Goal: Task Accomplishment & Management: Use online tool/utility

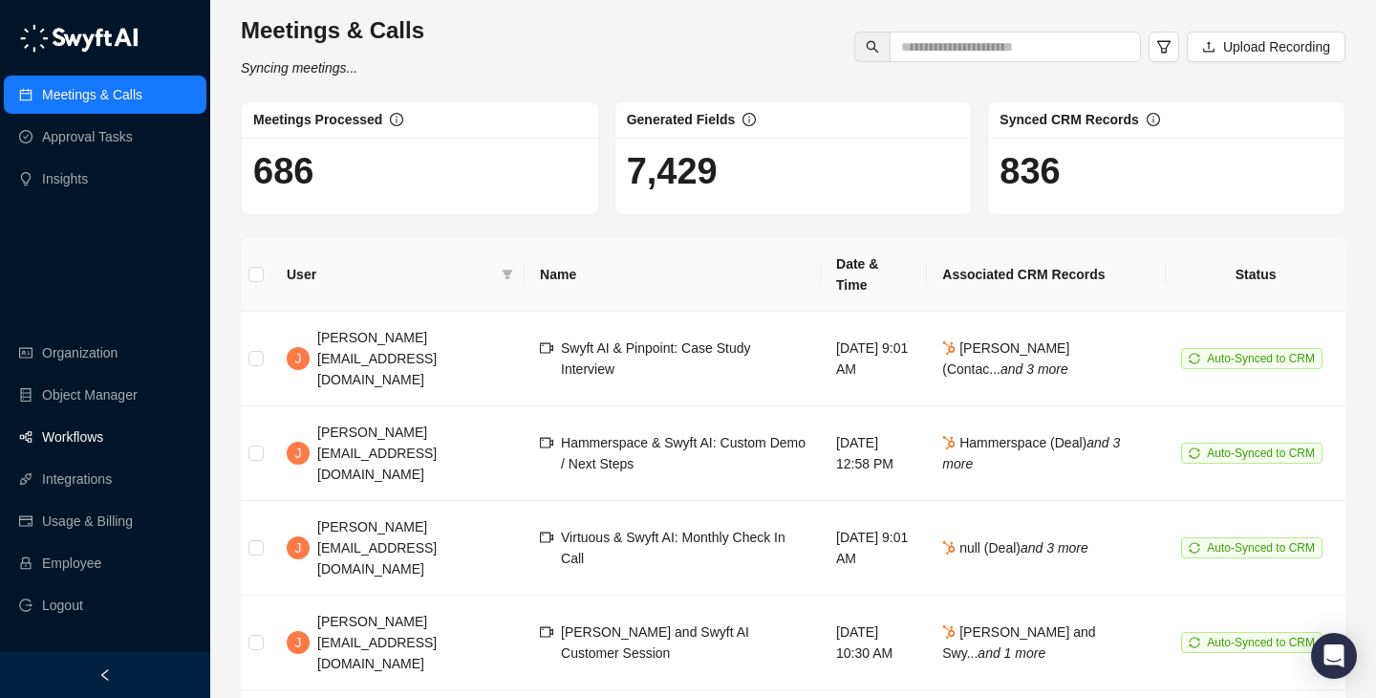
click at [103, 429] on link "Workflows" at bounding box center [72, 437] width 61 height 38
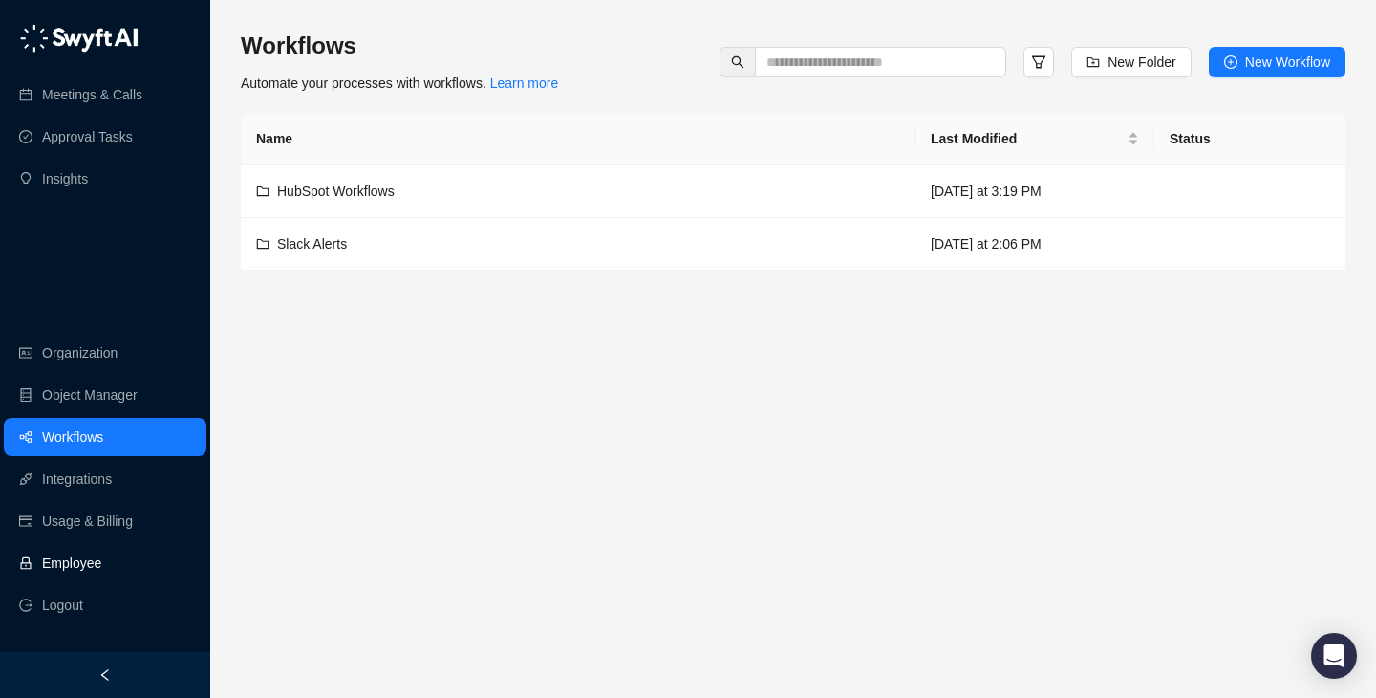
click at [101, 549] on link "Employee" at bounding box center [71, 563] width 59 height 38
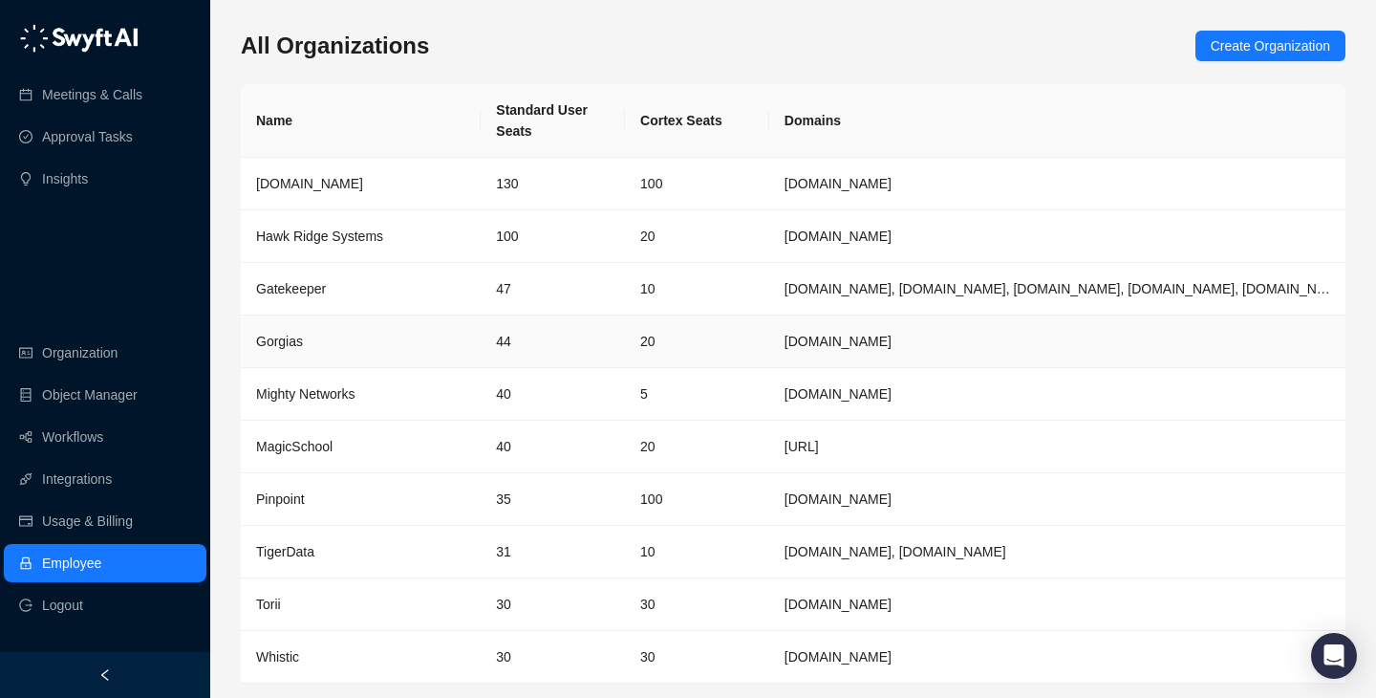
scroll to position [62, 0]
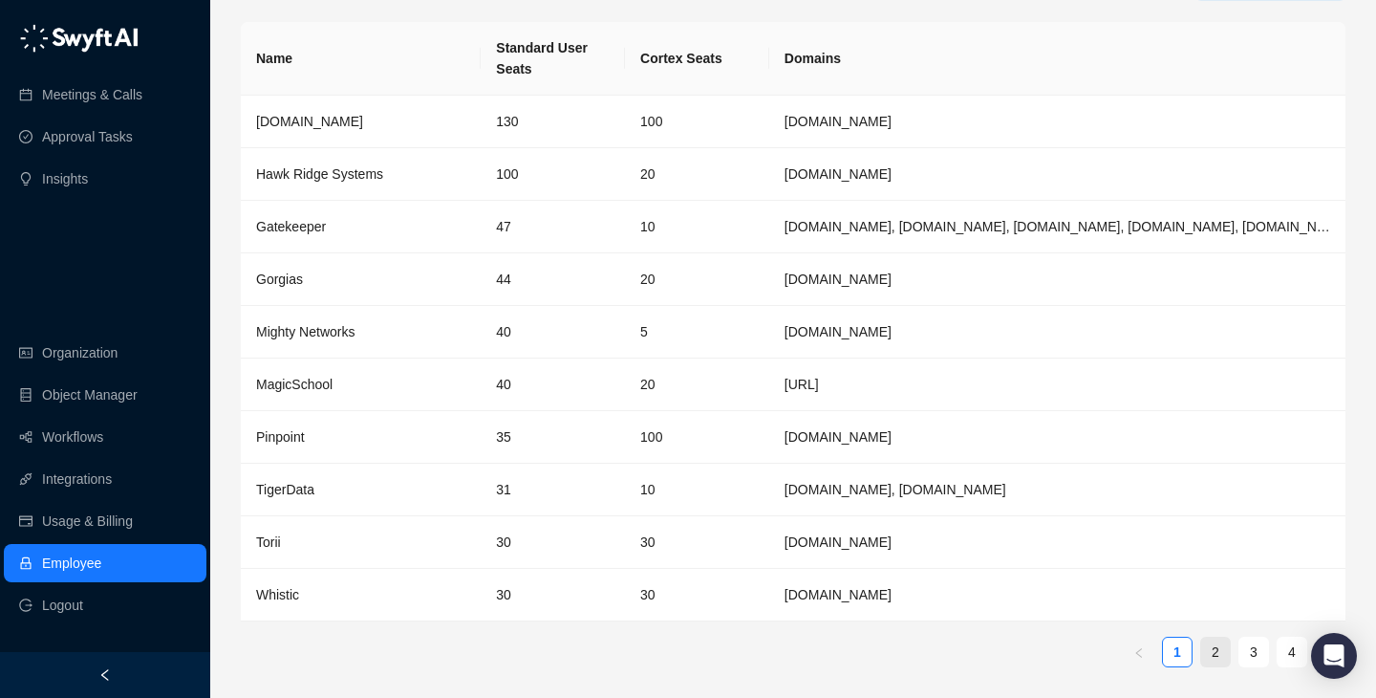
click at [1210, 641] on link "2" at bounding box center [1215, 651] width 29 height 29
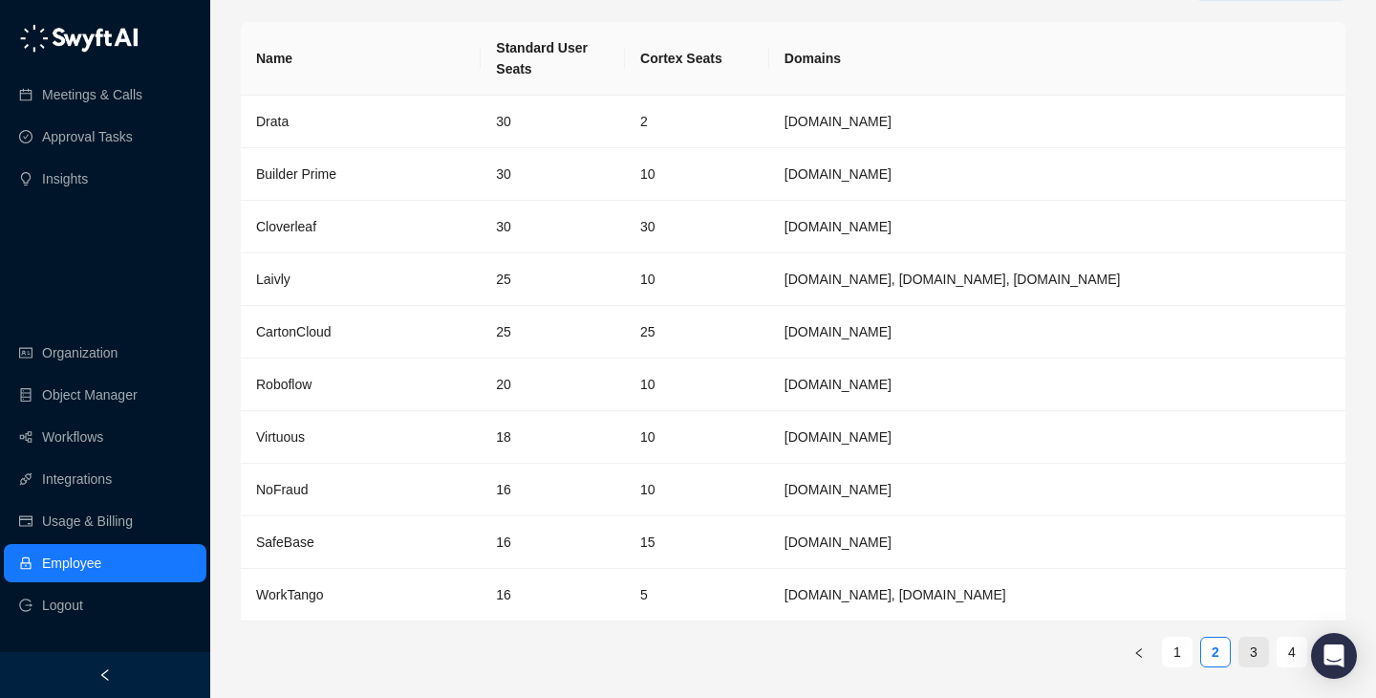
click at [1257, 644] on link "3" at bounding box center [1254, 651] width 29 height 29
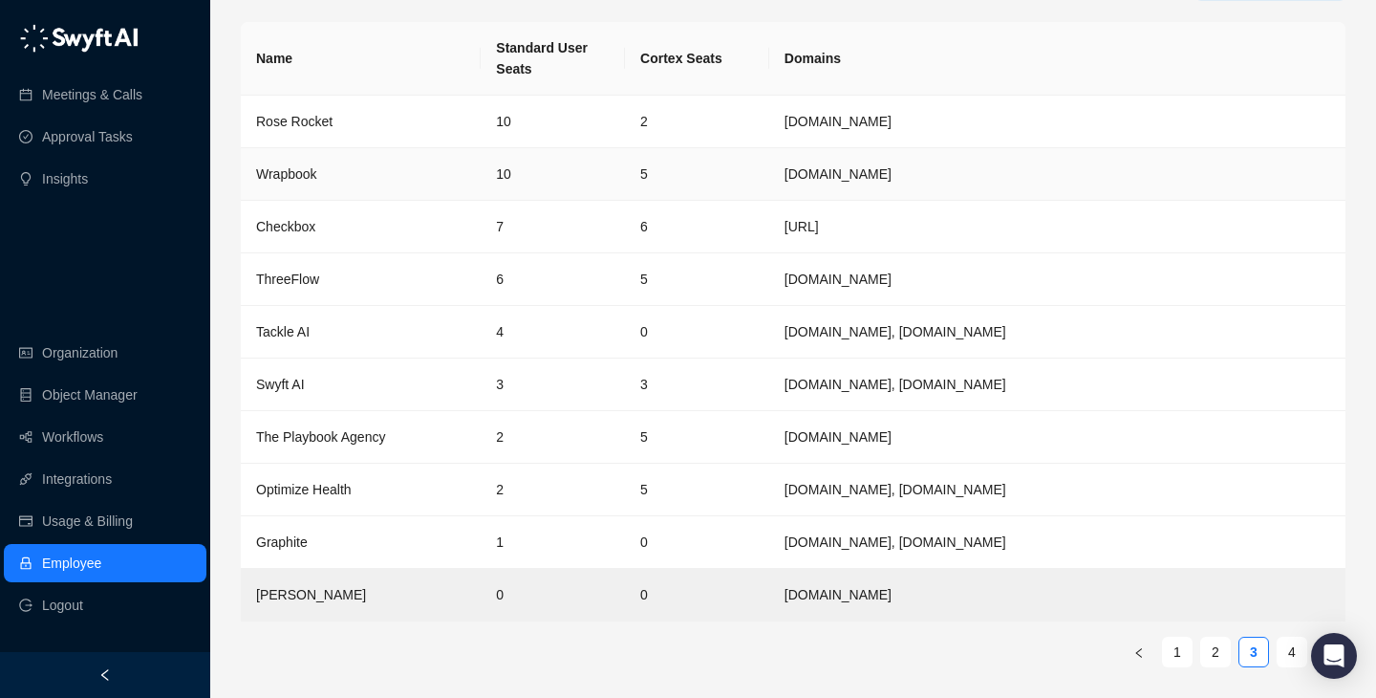
click at [583, 186] on td "10" at bounding box center [553, 174] width 144 height 53
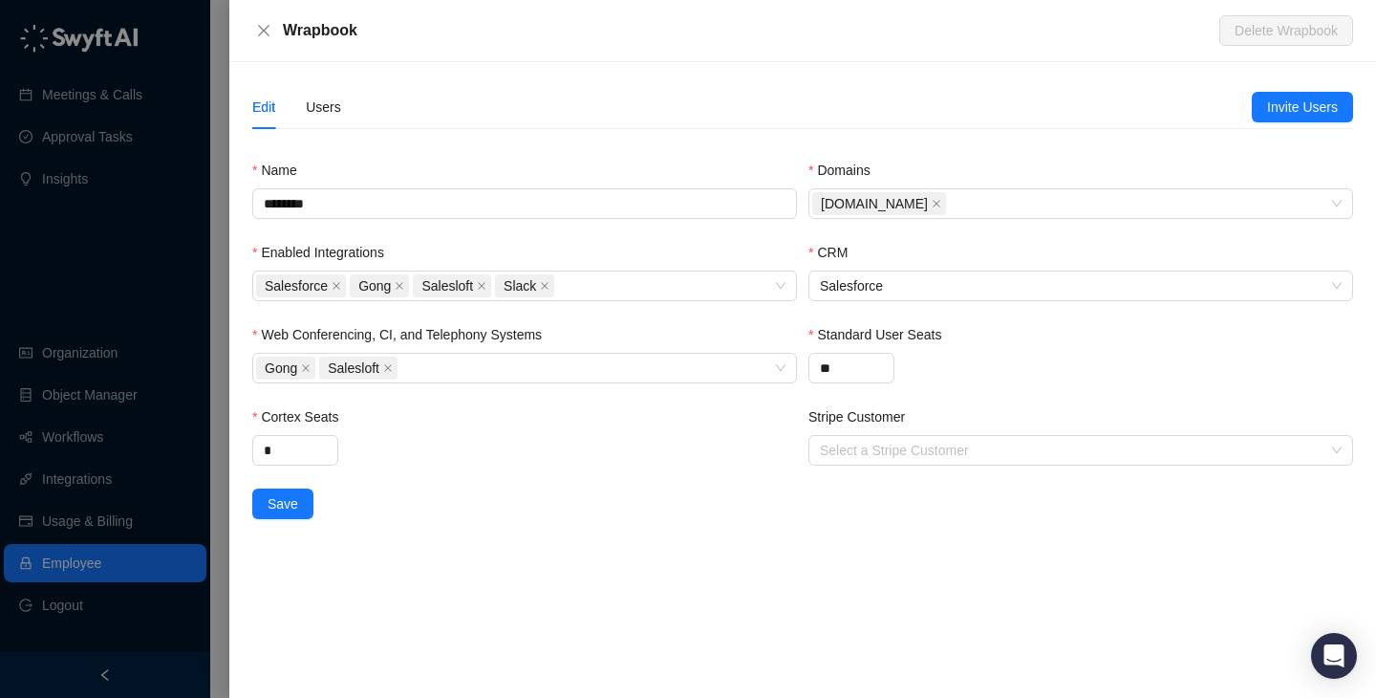
click at [313, 84] on div "Edit Users Invite Users Name ******** Domains [DOMAIN_NAME] Enabled Integration…" at bounding box center [802, 380] width 1147 height 636
click at [326, 101] on div "Users" at bounding box center [323, 107] width 35 height 21
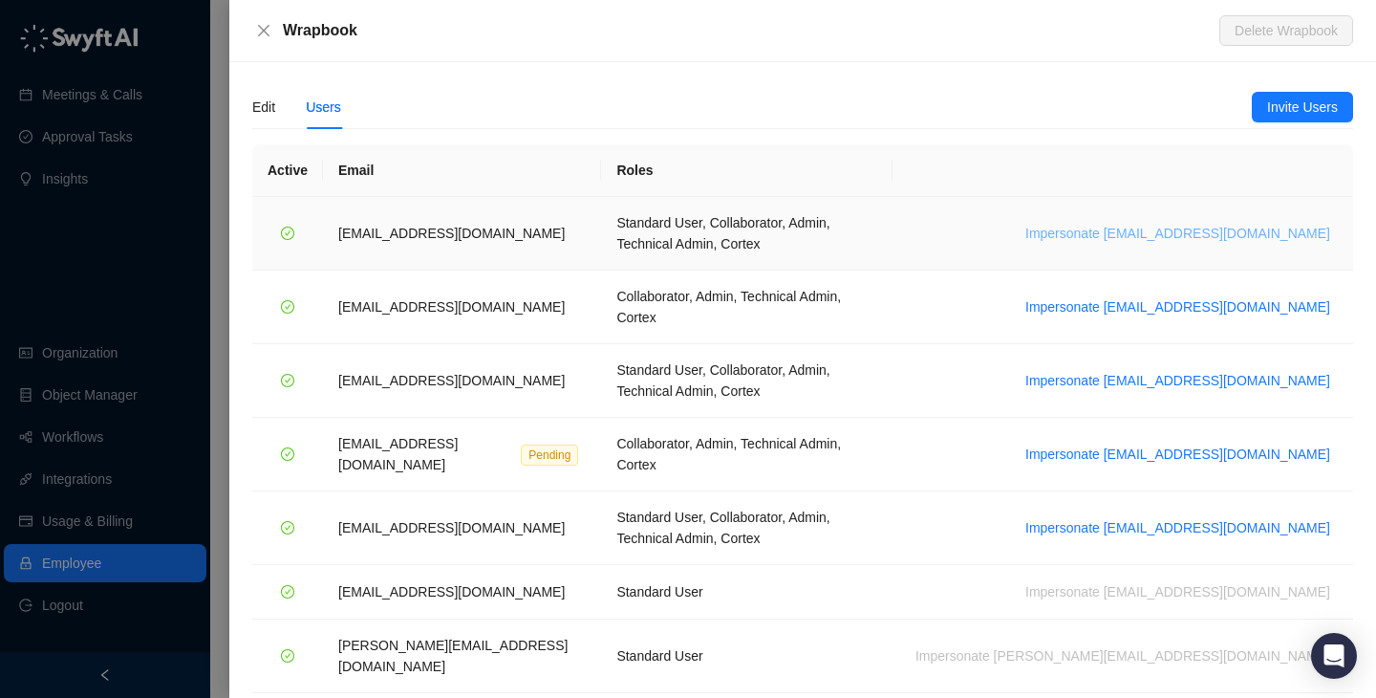
click at [1255, 223] on span "Impersonate [EMAIL_ADDRESS][DOMAIN_NAME]" at bounding box center [1177, 233] width 305 height 21
